Goal: Obtain resource: Obtain resource

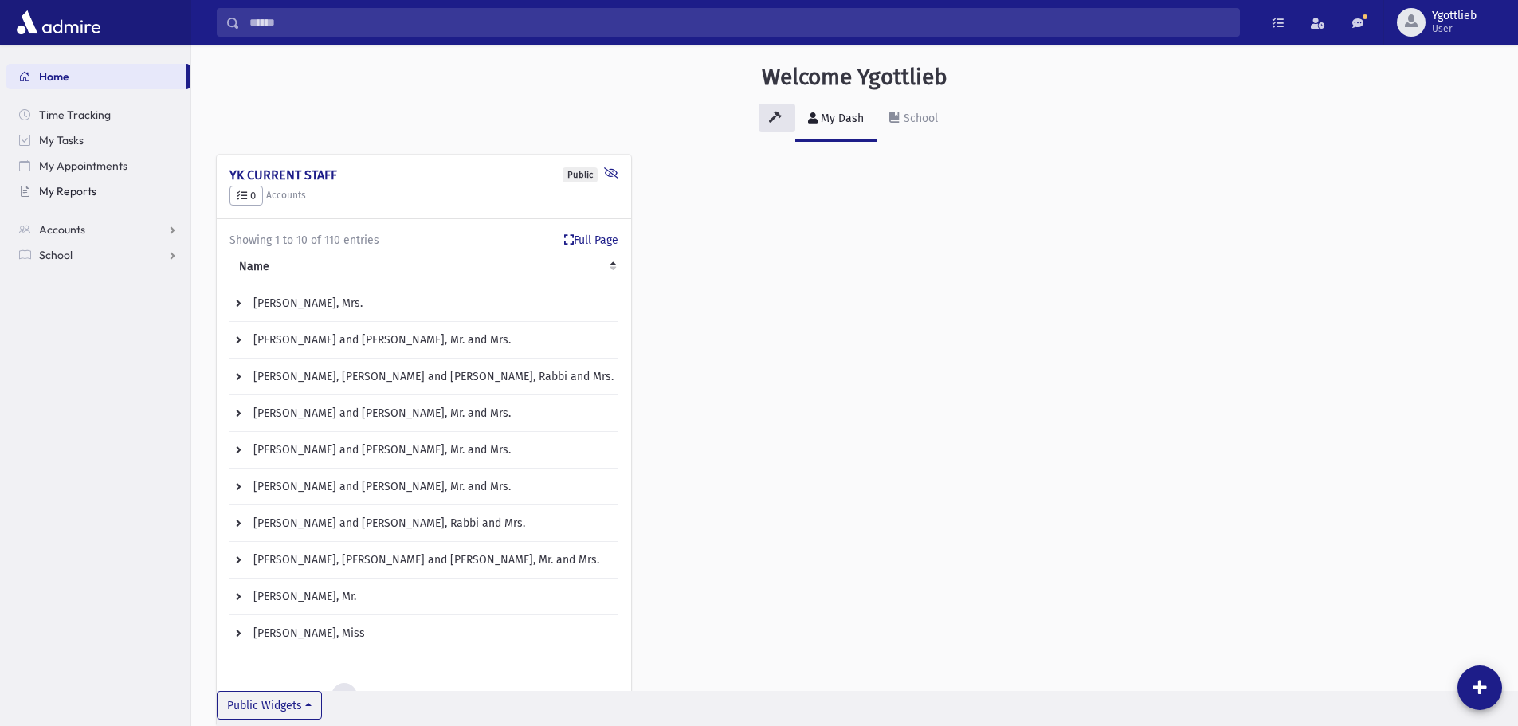
click at [97, 190] on link "My Reports" at bounding box center [98, 192] width 184 height 26
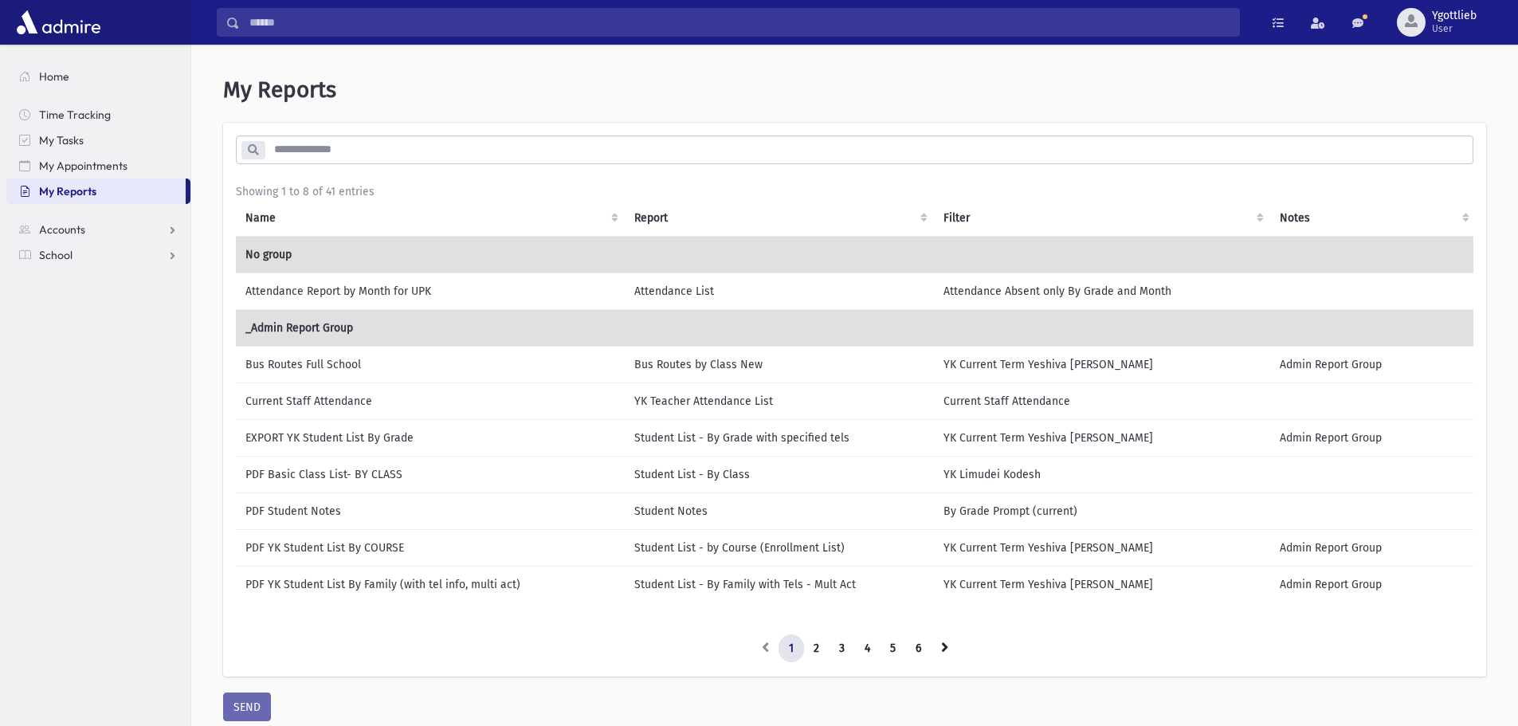
scroll to position [62, 0]
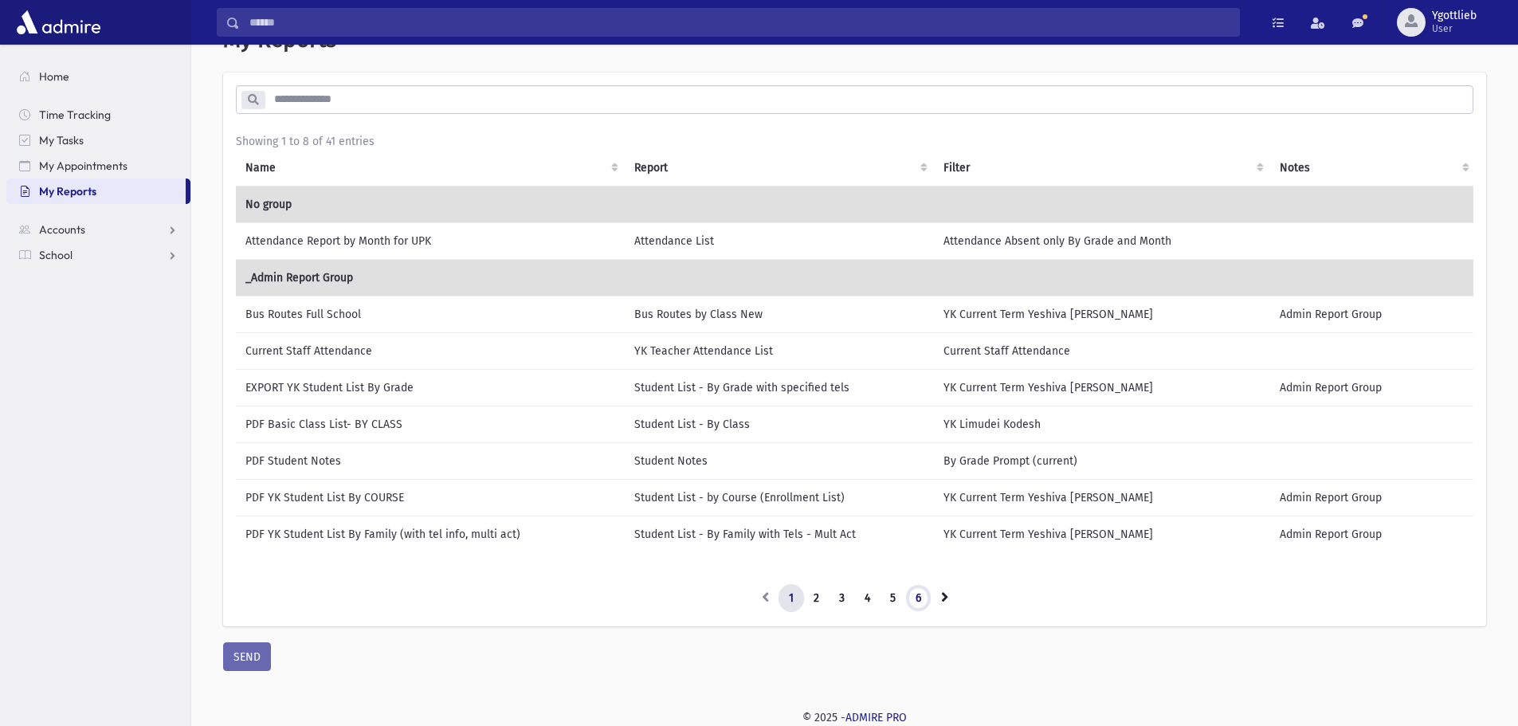
click at [924, 593] on link "6" at bounding box center [918, 598] width 26 height 29
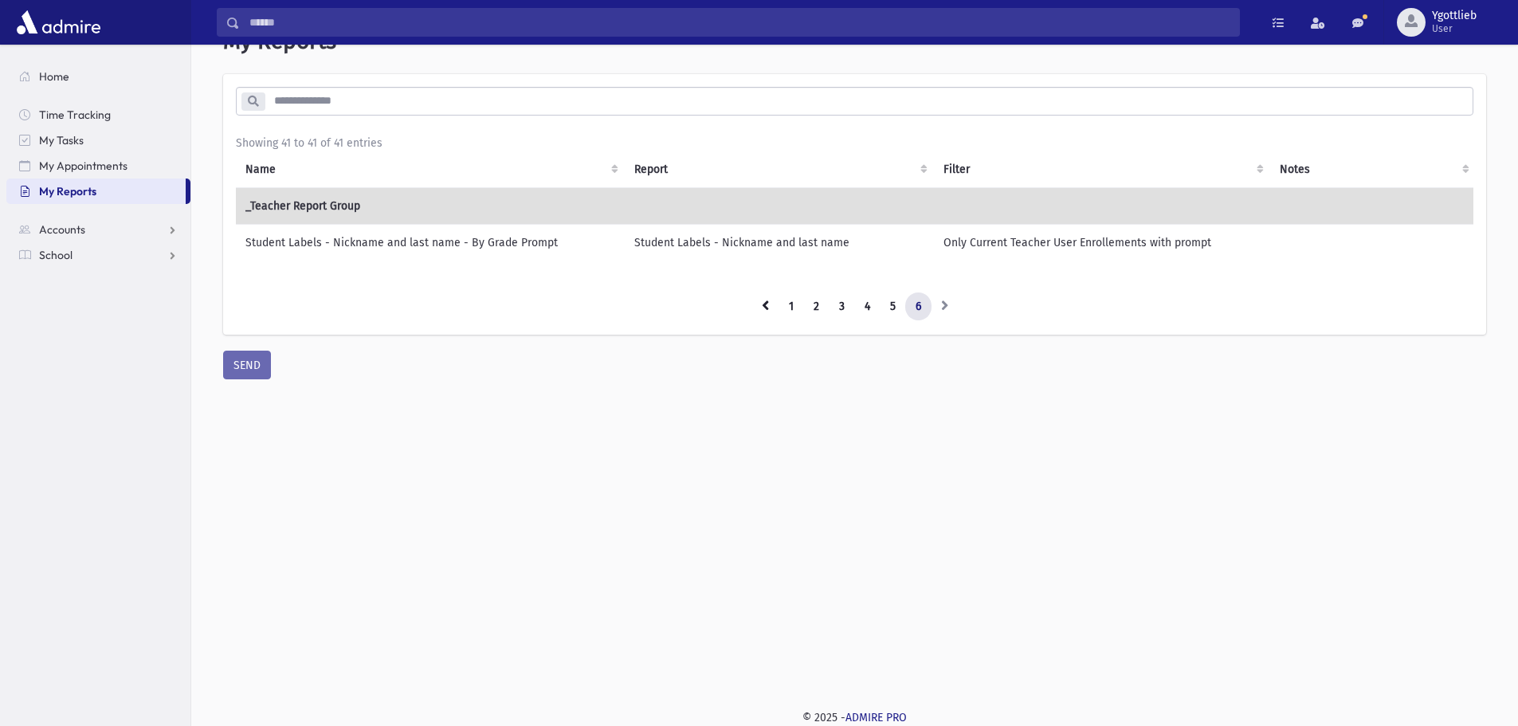
scroll to position [49, 0]
click at [890, 316] on link "5" at bounding box center [893, 307] width 26 height 29
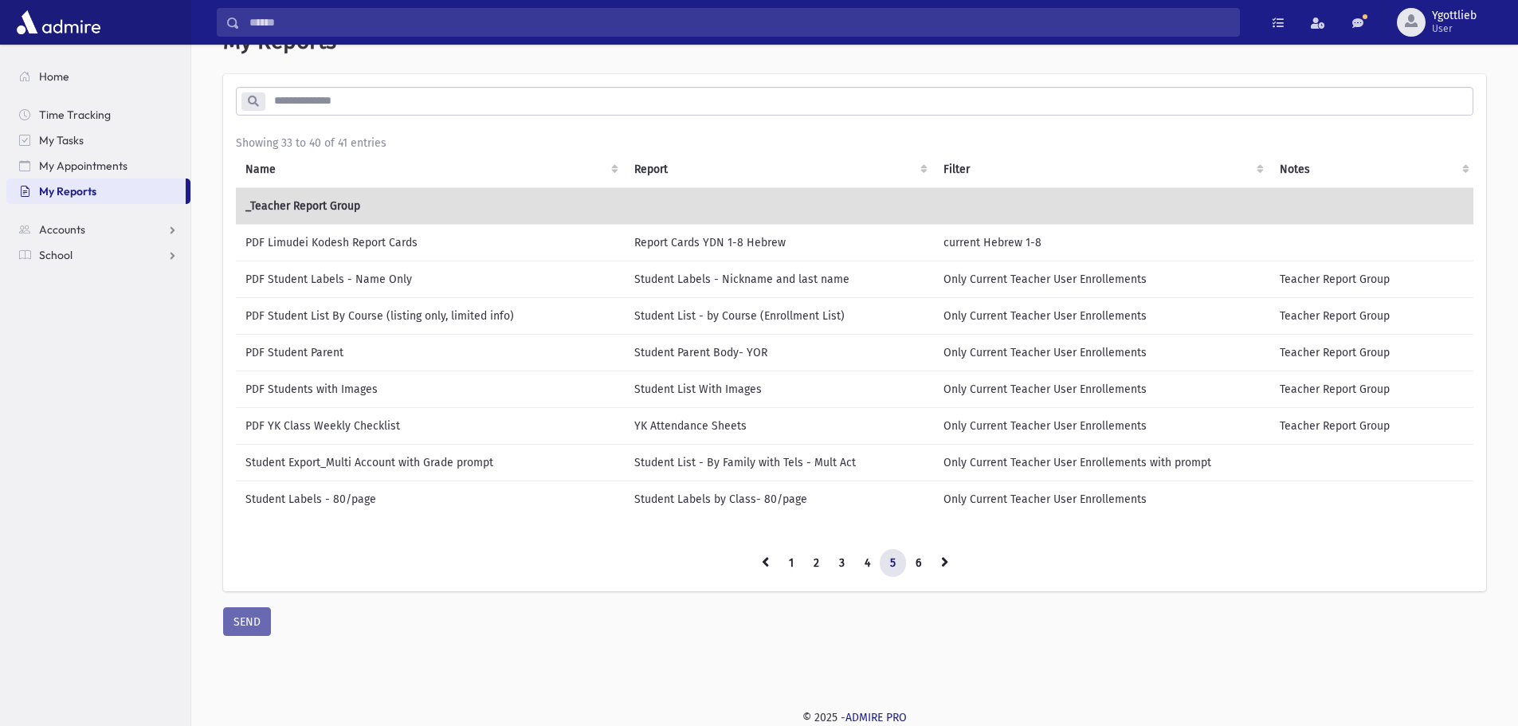
click at [886, 578] on link "5" at bounding box center [893, 563] width 26 height 29
click at [870, 571] on link "4" at bounding box center [867, 563] width 26 height 29
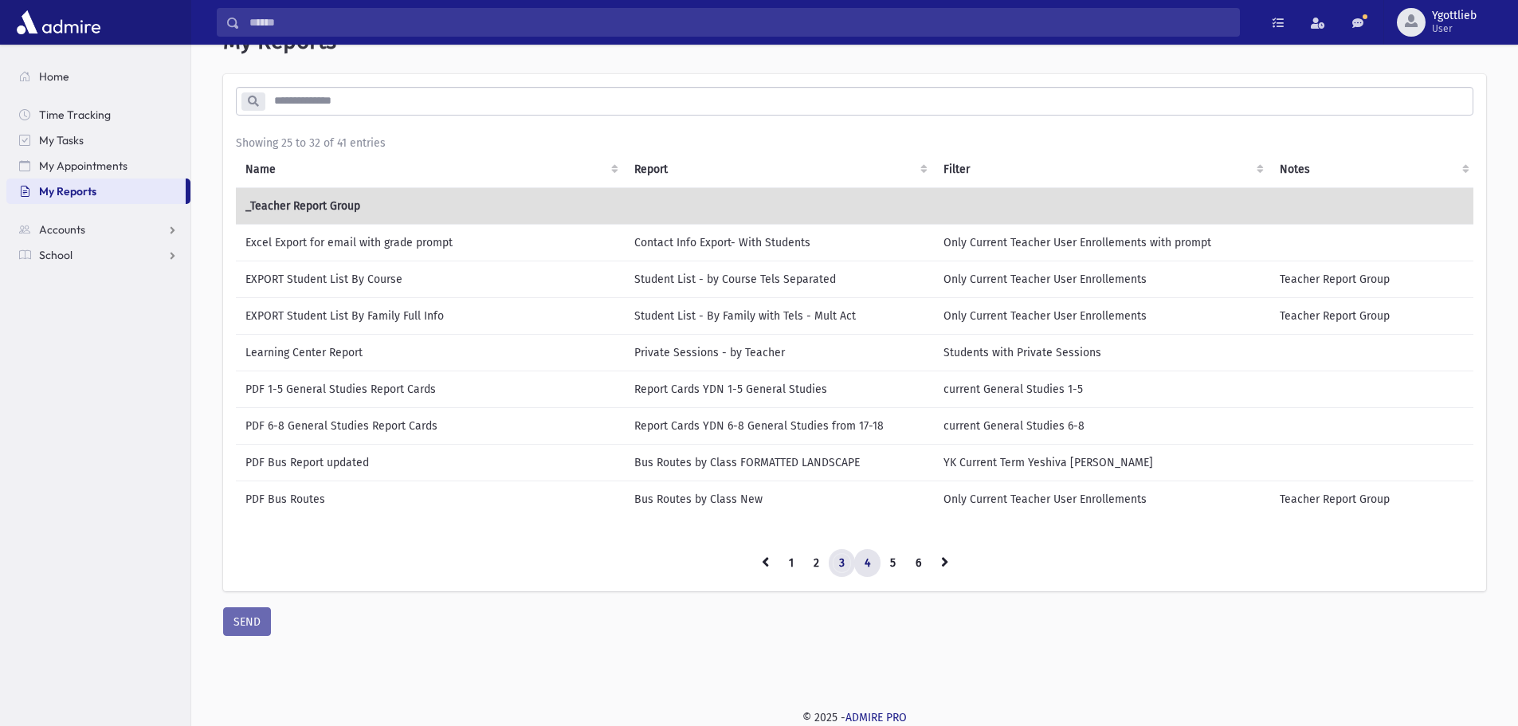
click at [848, 572] on link "3" at bounding box center [842, 563] width 26 height 29
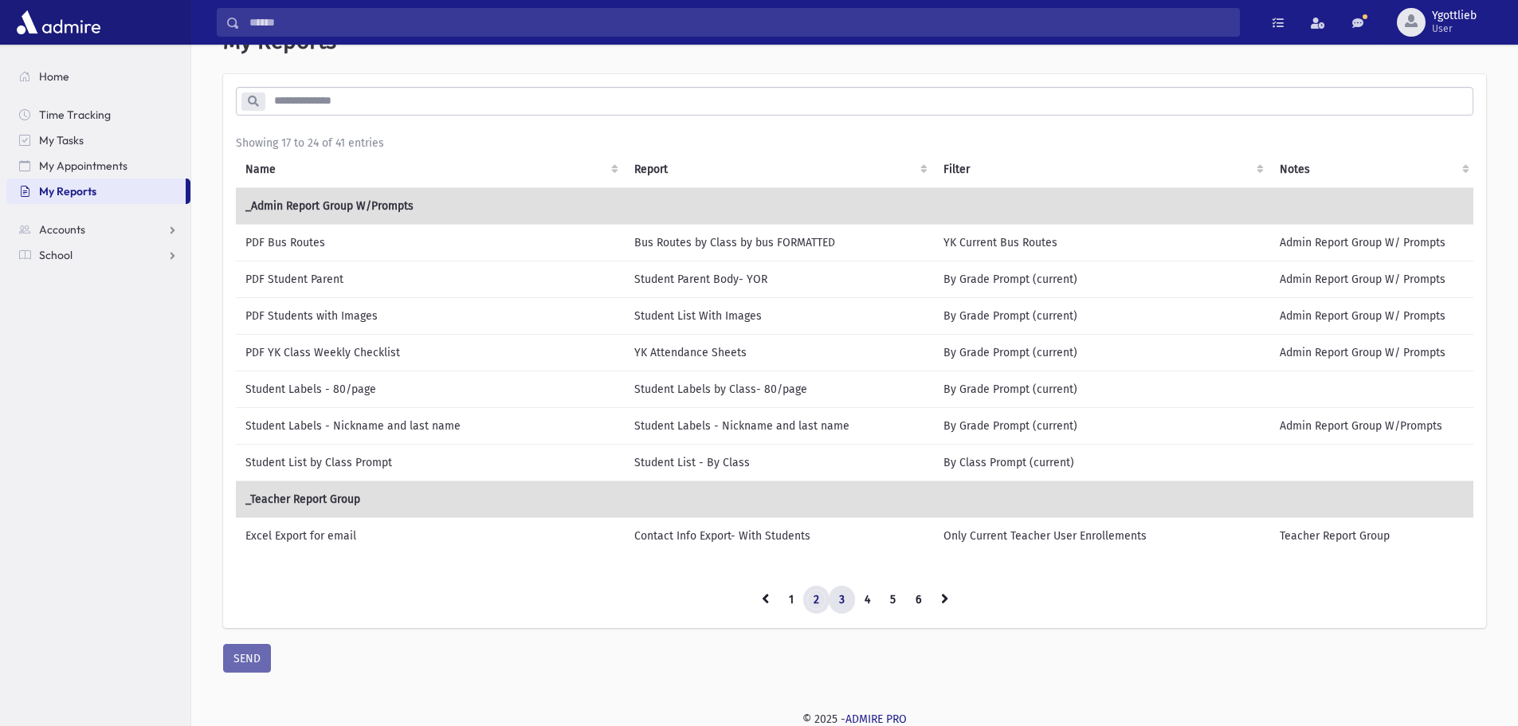
click at [818, 603] on link "2" at bounding box center [816, 600] width 26 height 29
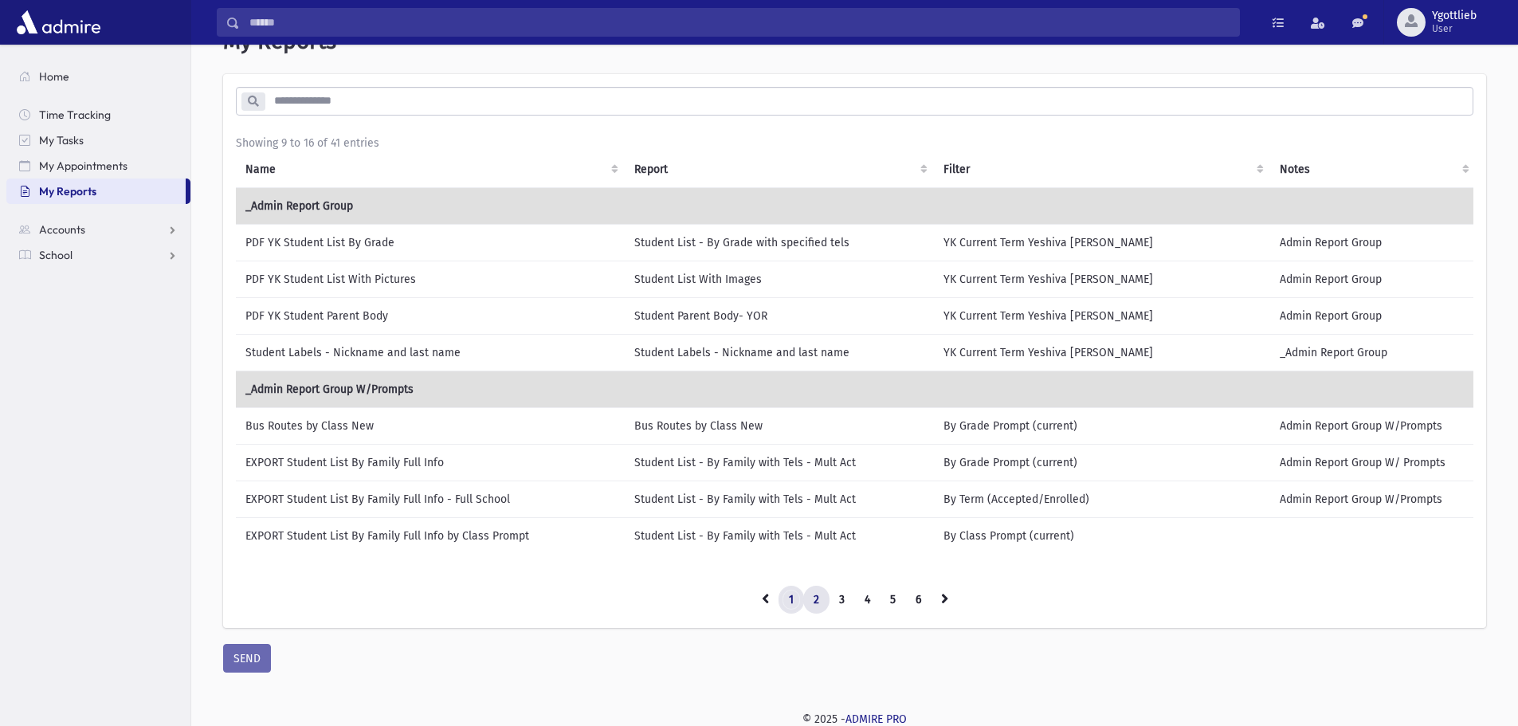
click at [791, 607] on link "1" at bounding box center [792, 600] width 26 height 29
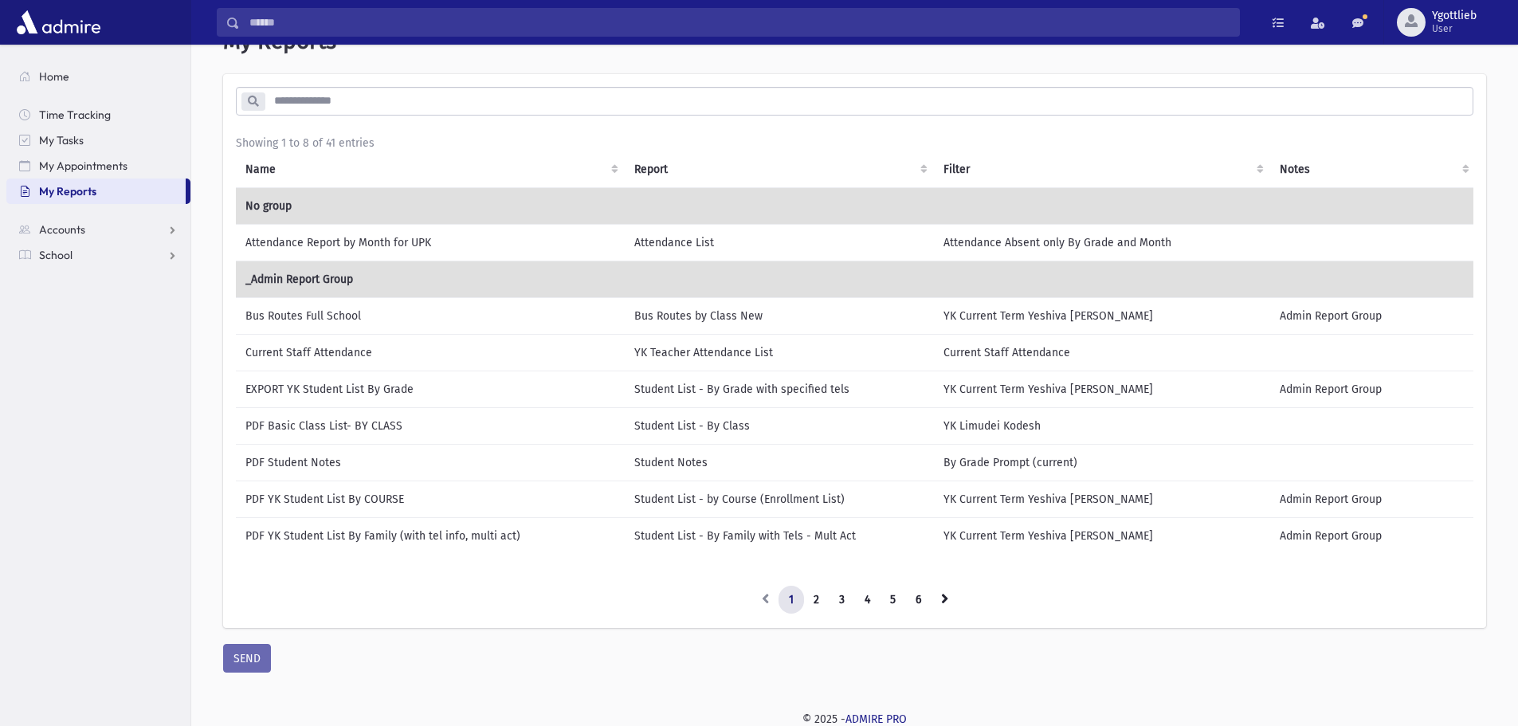
click at [419, 383] on td "EXPORT YK Student List By Grade" at bounding box center [430, 389] width 389 height 37
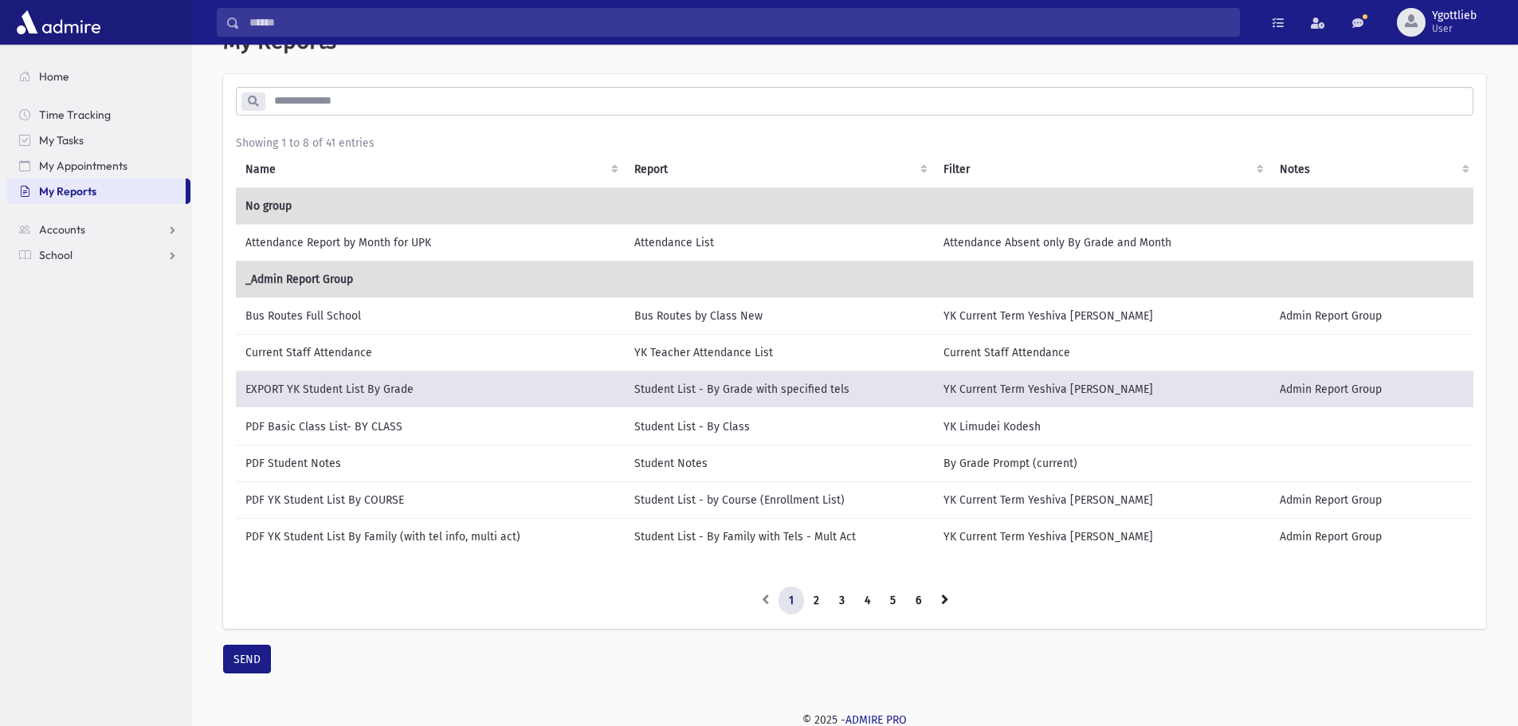
click at [413, 387] on td "EXPORT YK Student List By Grade" at bounding box center [430, 389] width 389 height 37
click at [255, 673] on button "SEND" at bounding box center [247, 659] width 48 height 29
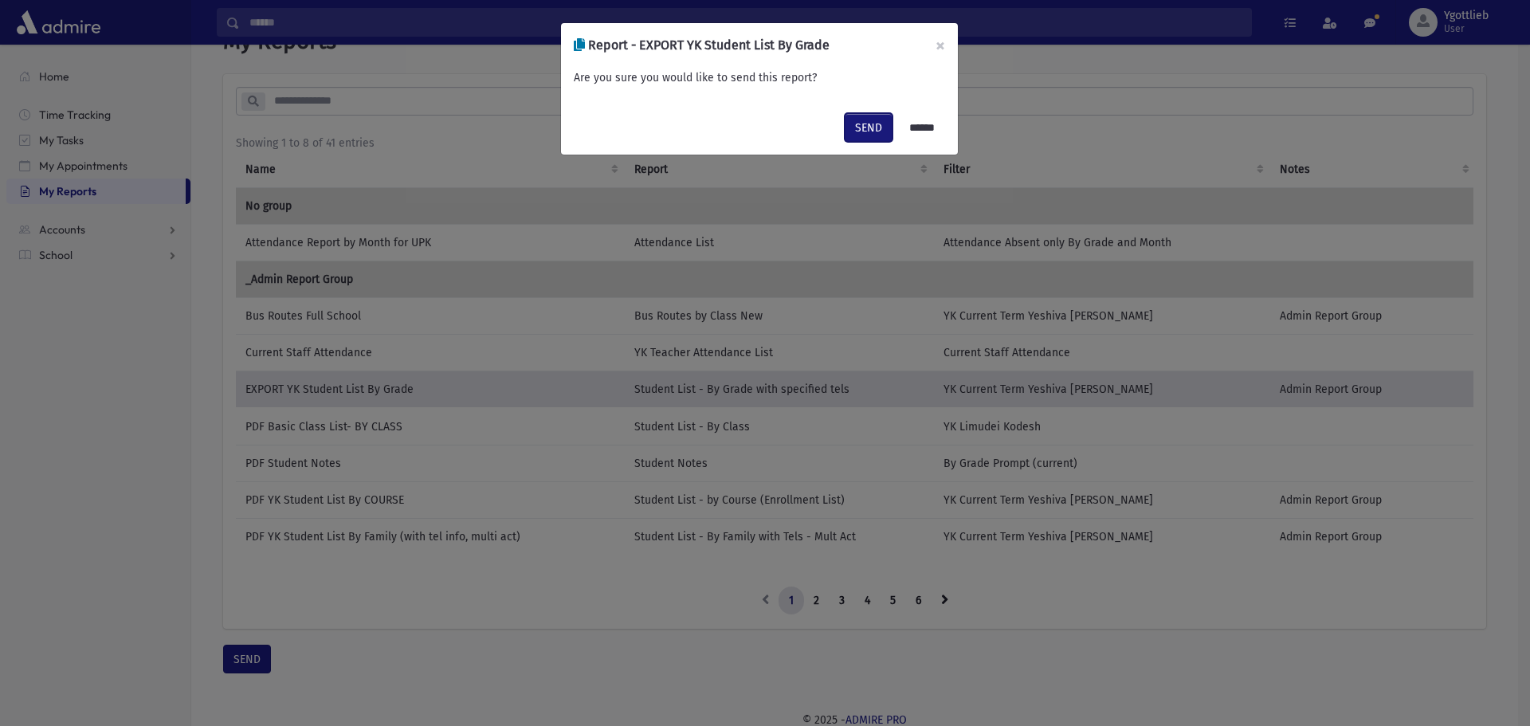
click at [851, 132] on button "SEND" at bounding box center [869, 127] width 48 height 29
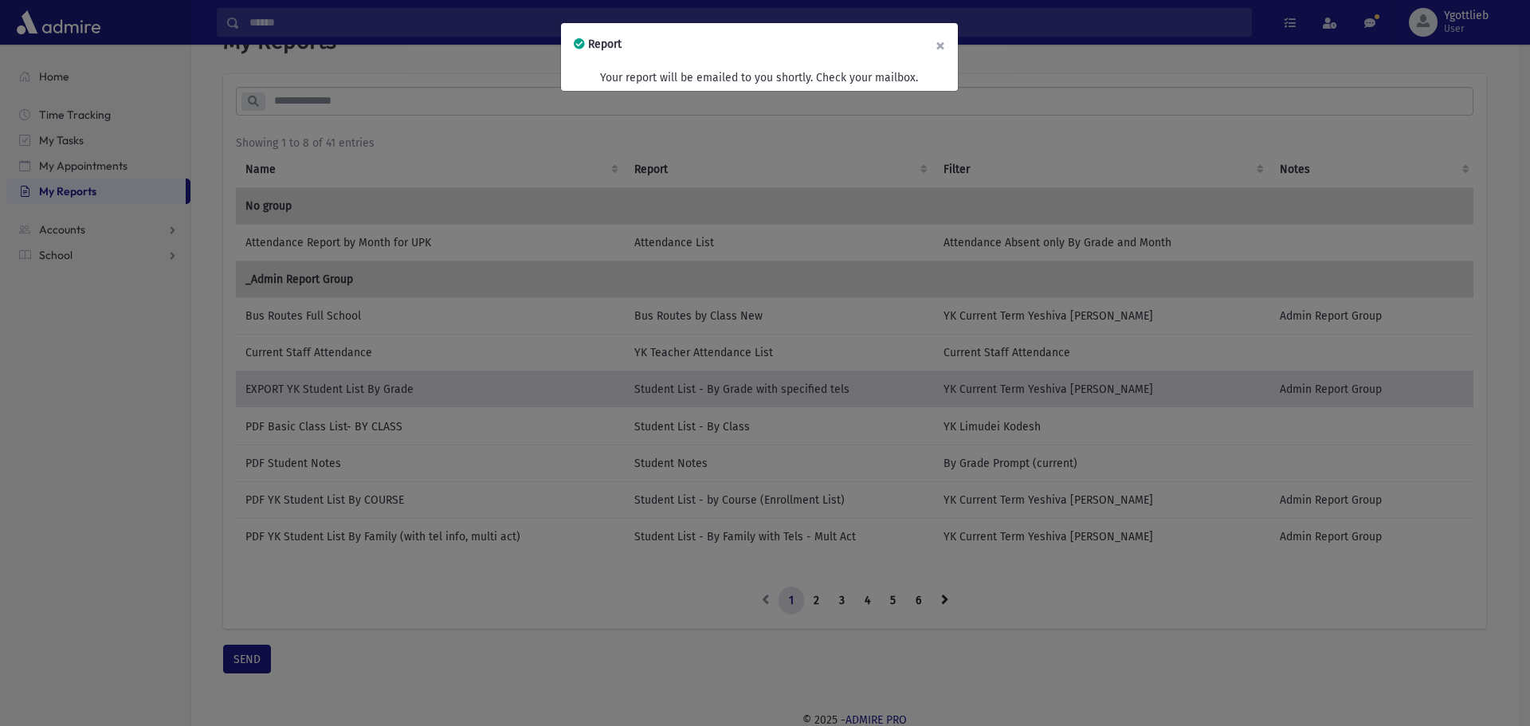
click at [935, 45] on button "×" at bounding box center [940, 45] width 35 height 45
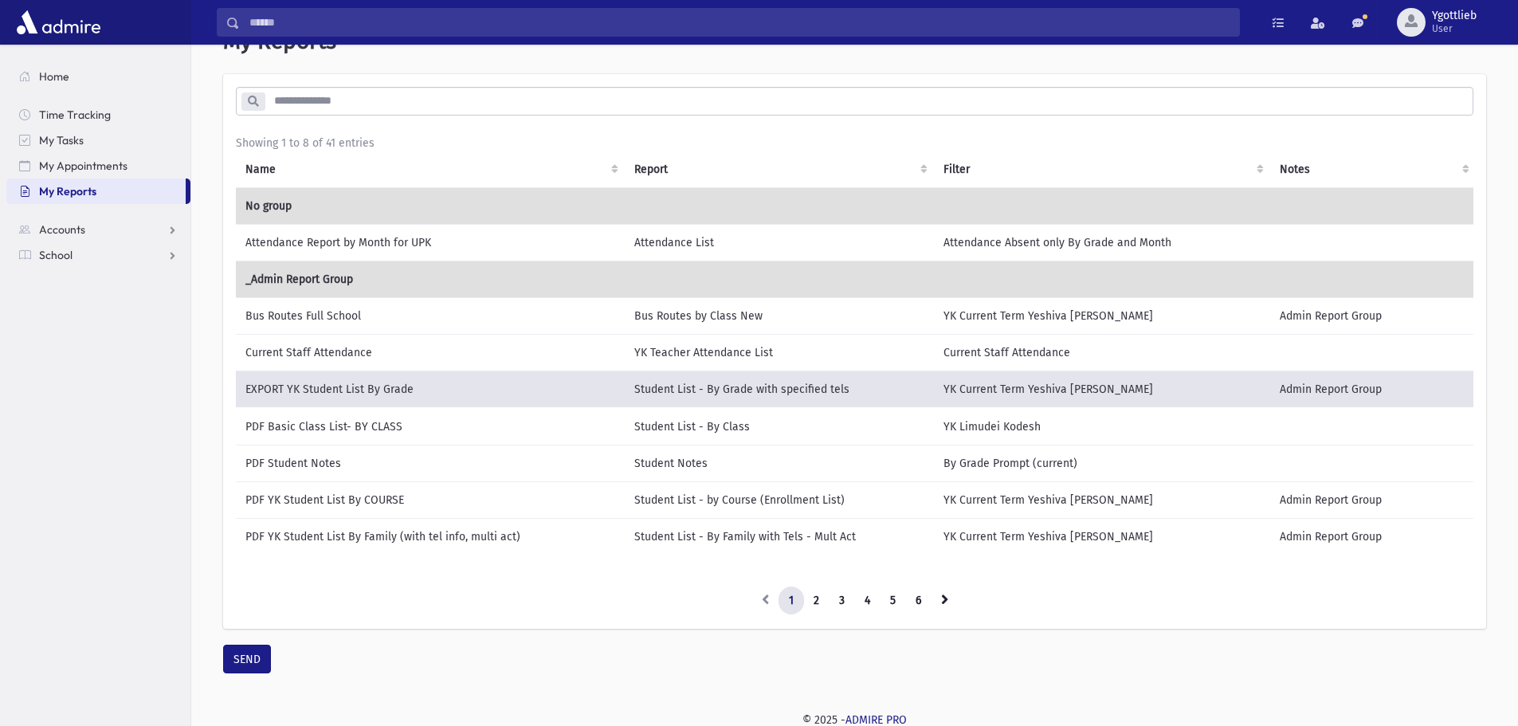
click at [331, 425] on td "PDF Basic Class List- BY CLASS" at bounding box center [430, 426] width 389 height 37
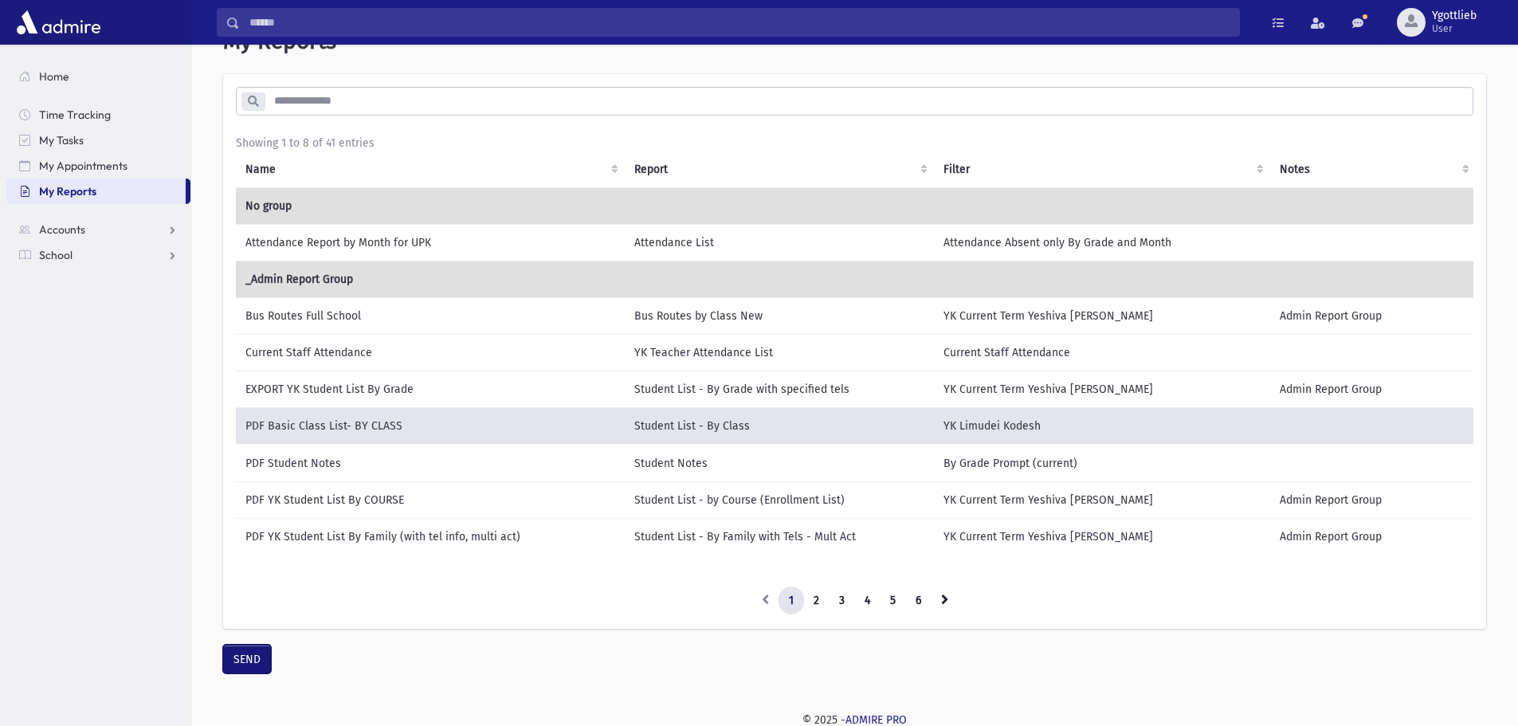
click at [243, 671] on button "SEND" at bounding box center [247, 659] width 48 height 29
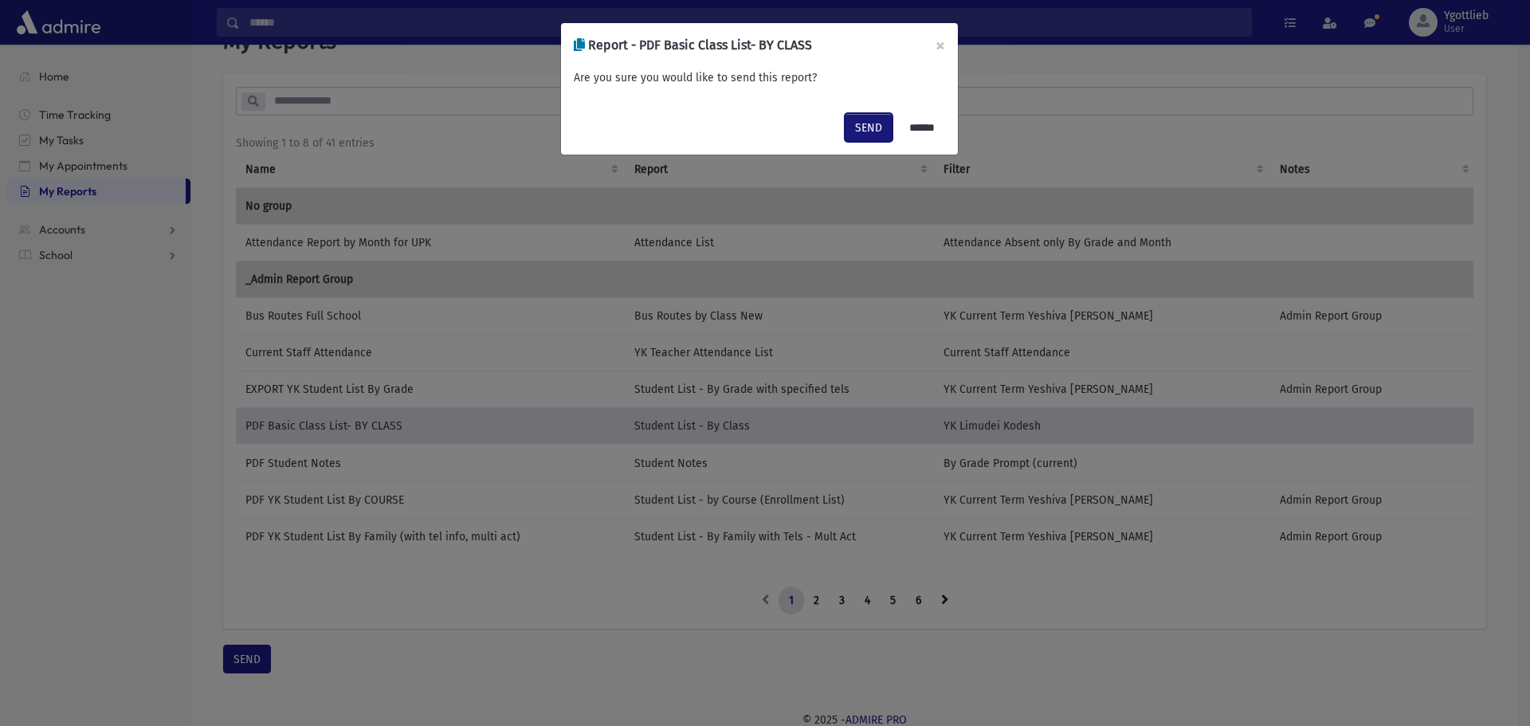
click at [860, 139] on button "SEND" at bounding box center [869, 127] width 48 height 29
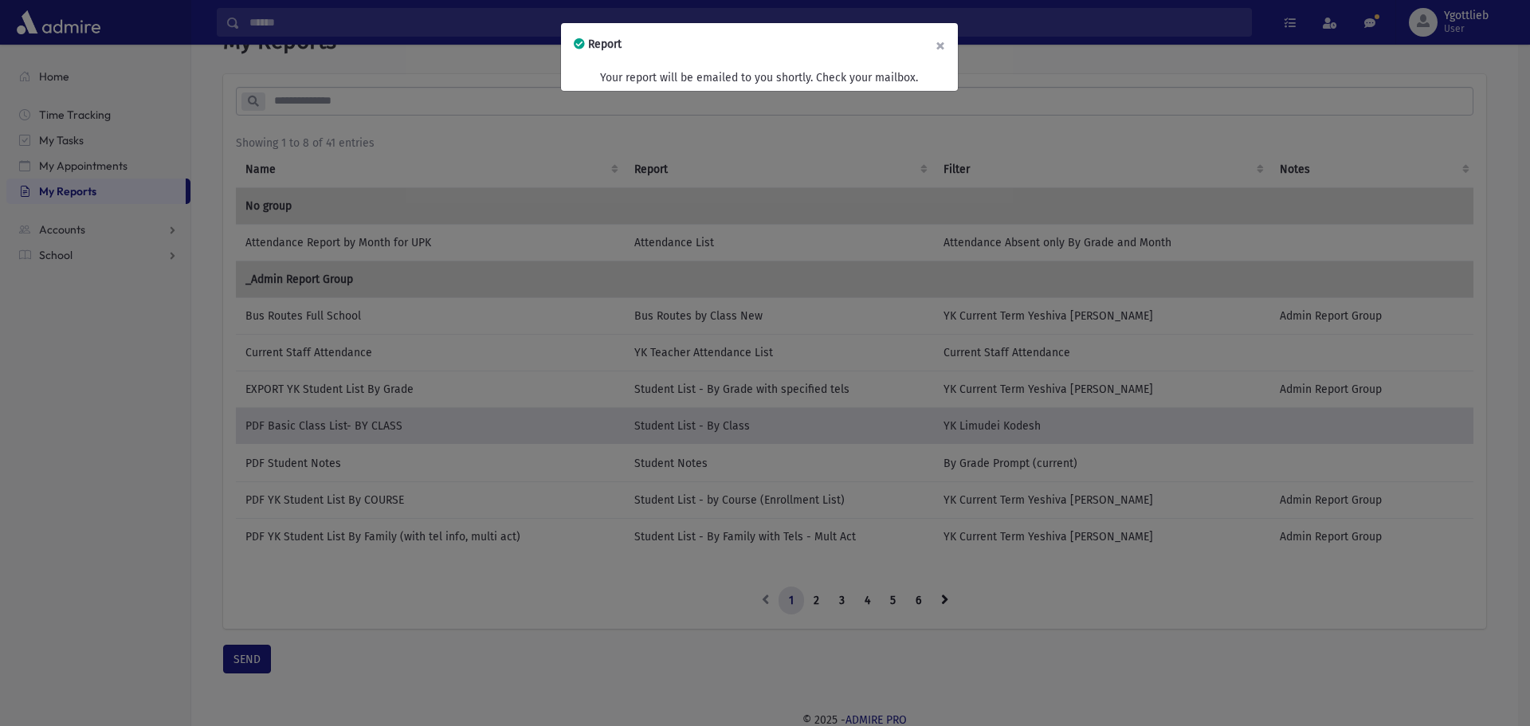
click at [947, 45] on button "×" at bounding box center [940, 45] width 35 height 45
